Goal: Information Seeking & Learning: Learn about a topic

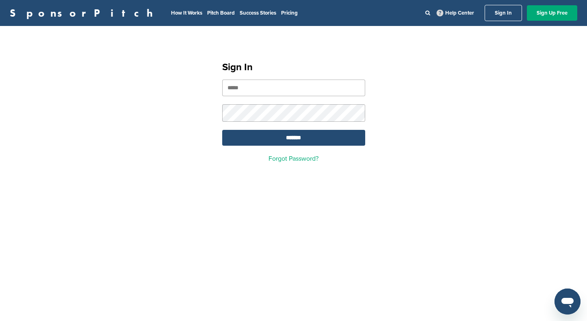
type input "**********"
click at [293, 139] on input "*******" at bounding box center [293, 138] width 143 height 16
click at [295, 141] on input "*******" at bounding box center [293, 138] width 143 height 16
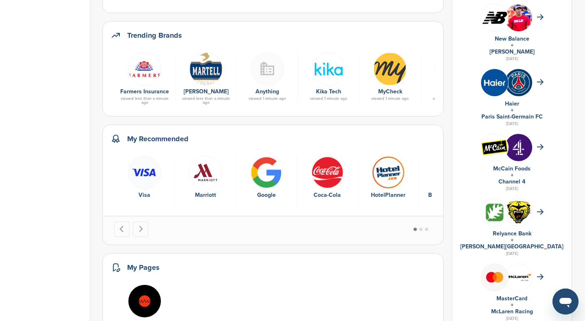
scroll to position [311, 0]
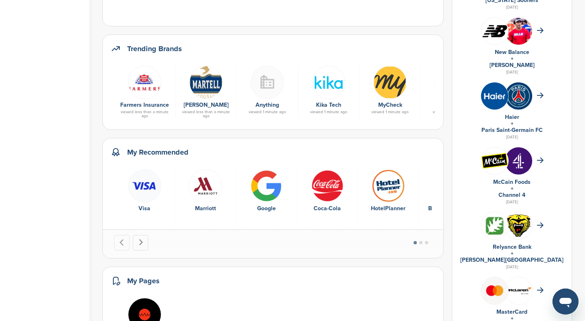
click at [140, 240] on icon "Next slide" at bounding box center [141, 243] width 4 height 6
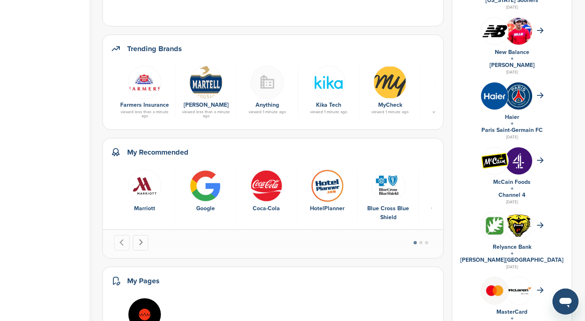
click at [140, 240] on icon "Next slide" at bounding box center [141, 243] width 4 height 6
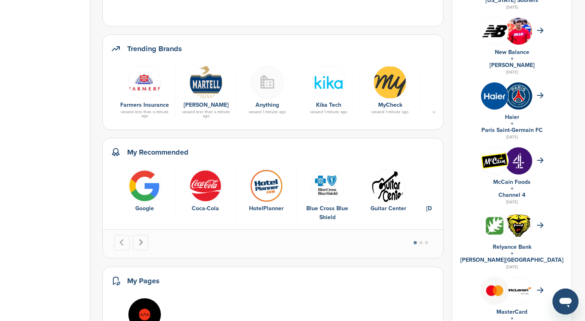
click at [140, 240] on icon "Next slide" at bounding box center [141, 243] width 4 height 6
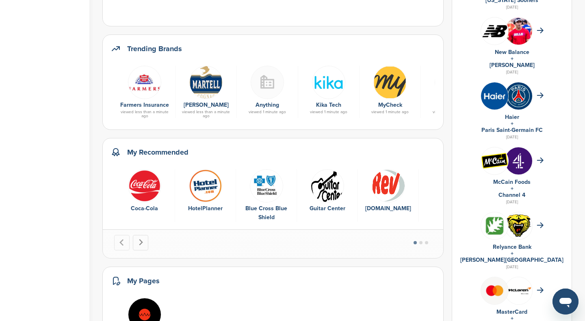
click at [140, 240] on icon "Next slide" at bounding box center [141, 243] width 4 height 6
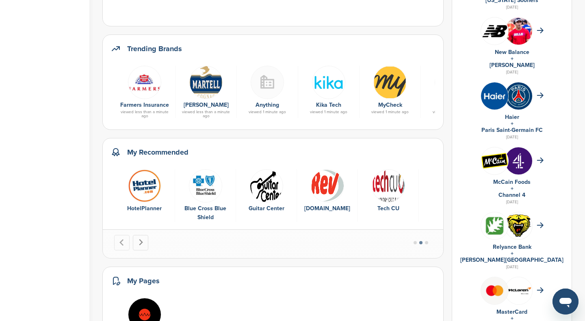
click at [140, 240] on icon "Next slide" at bounding box center [141, 243] width 4 height 6
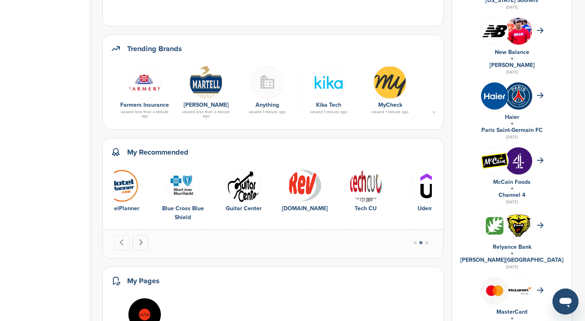
click at [140, 240] on icon "Next slide" at bounding box center [141, 243] width 4 height 6
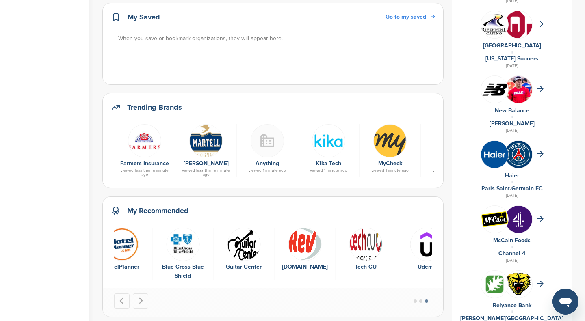
scroll to position [249, 0]
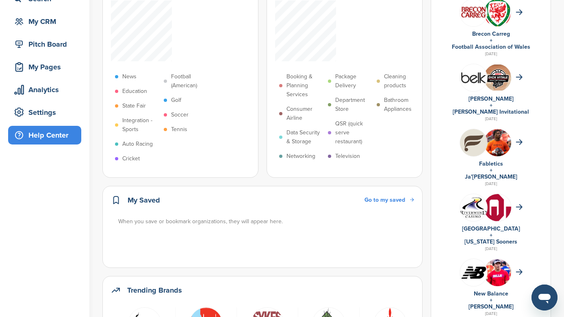
scroll to position [26, 0]
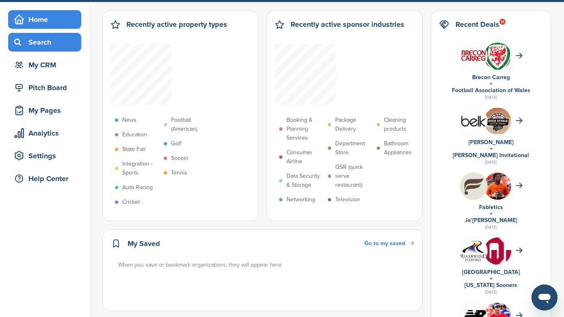
click at [40, 44] on div "Search" at bounding box center [46, 42] width 69 height 15
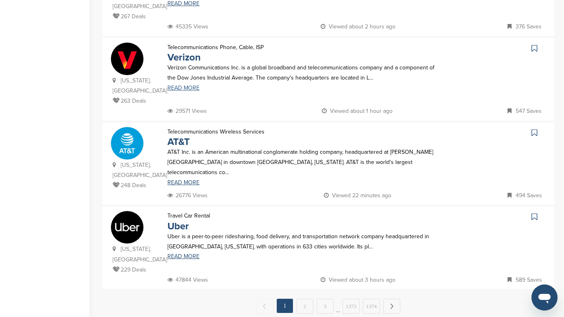
scroll to position [734, 0]
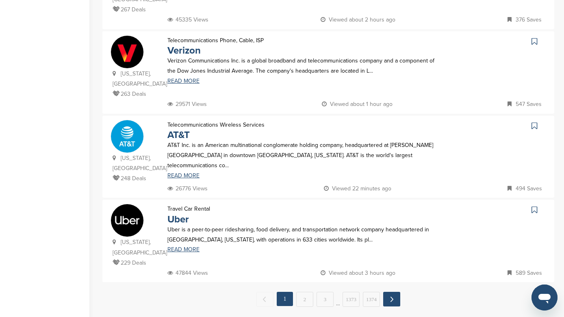
click at [392, 292] on link "Next →" at bounding box center [391, 299] width 17 height 15
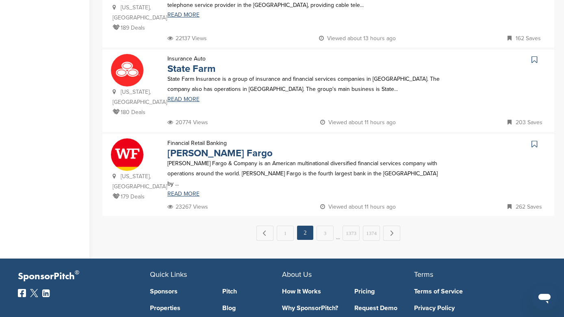
scroll to position [836, 0]
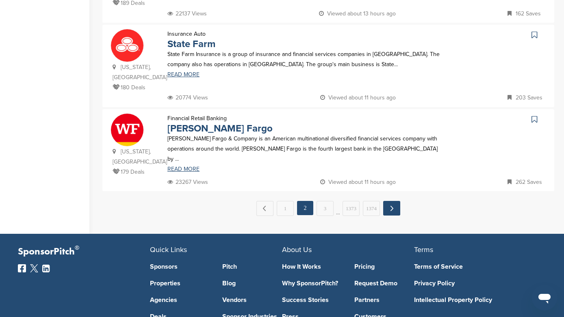
click at [390, 201] on link "Next →" at bounding box center [391, 208] width 17 height 15
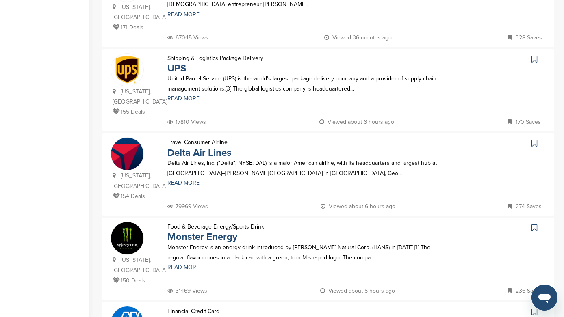
scroll to position [299, 0]
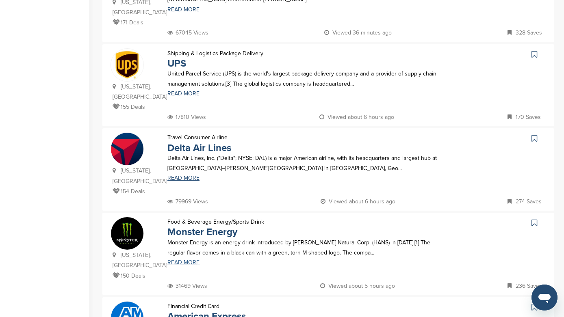
click at [190, 260] on link "READ MORE" at bounding box center [304, 263] width 274 height 6
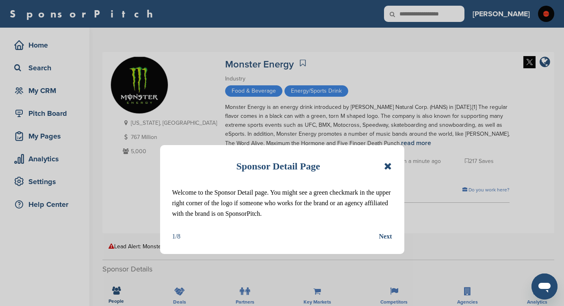
click at [390, 165] on icon at bounding box center [388, 166] width 8 height 10
